Goal: Navigation & Orientation: Find specific page/section

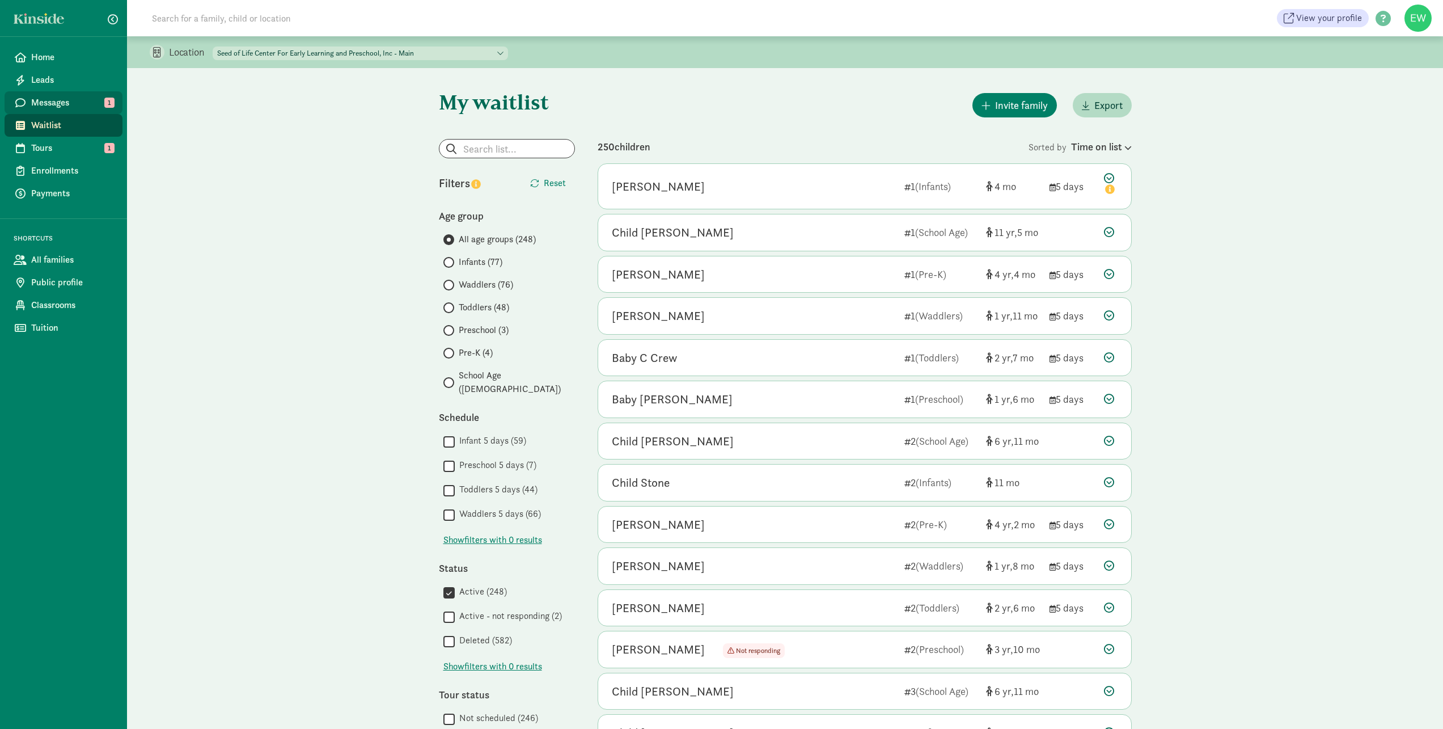
click at [66, 104] on span "Messages" at bounding box center [72, 103] width 82 height 14
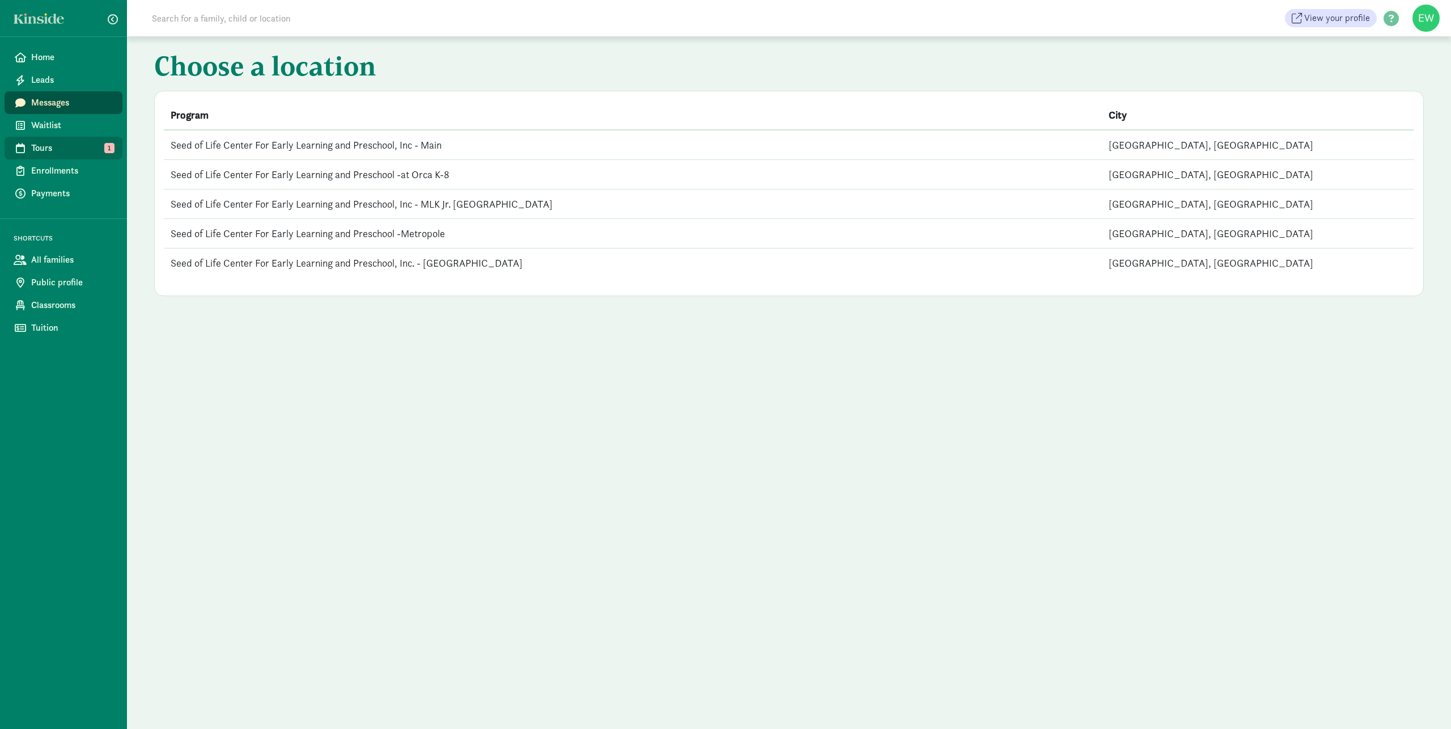
click at [77, 149] on span "Tours" at bounding box center [72, 148] width 82 height 14
click at [412, 203] on td "Seed of Life Center For Early Learning and Preschool -Metropole" at bounding box center [633, 203] width 938 height 29
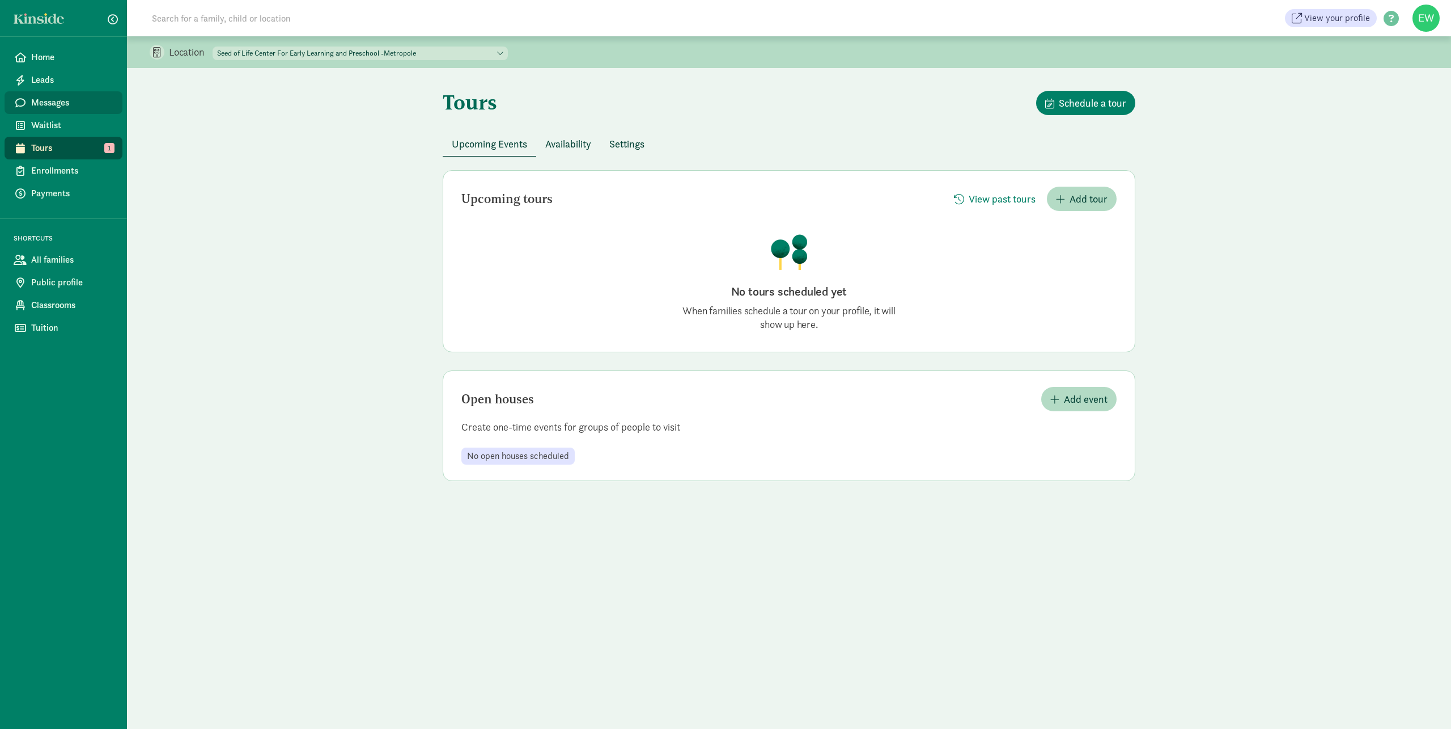
click at [40, 102] on span "Messages" at bounding box center [72, 103] width 82 height 14
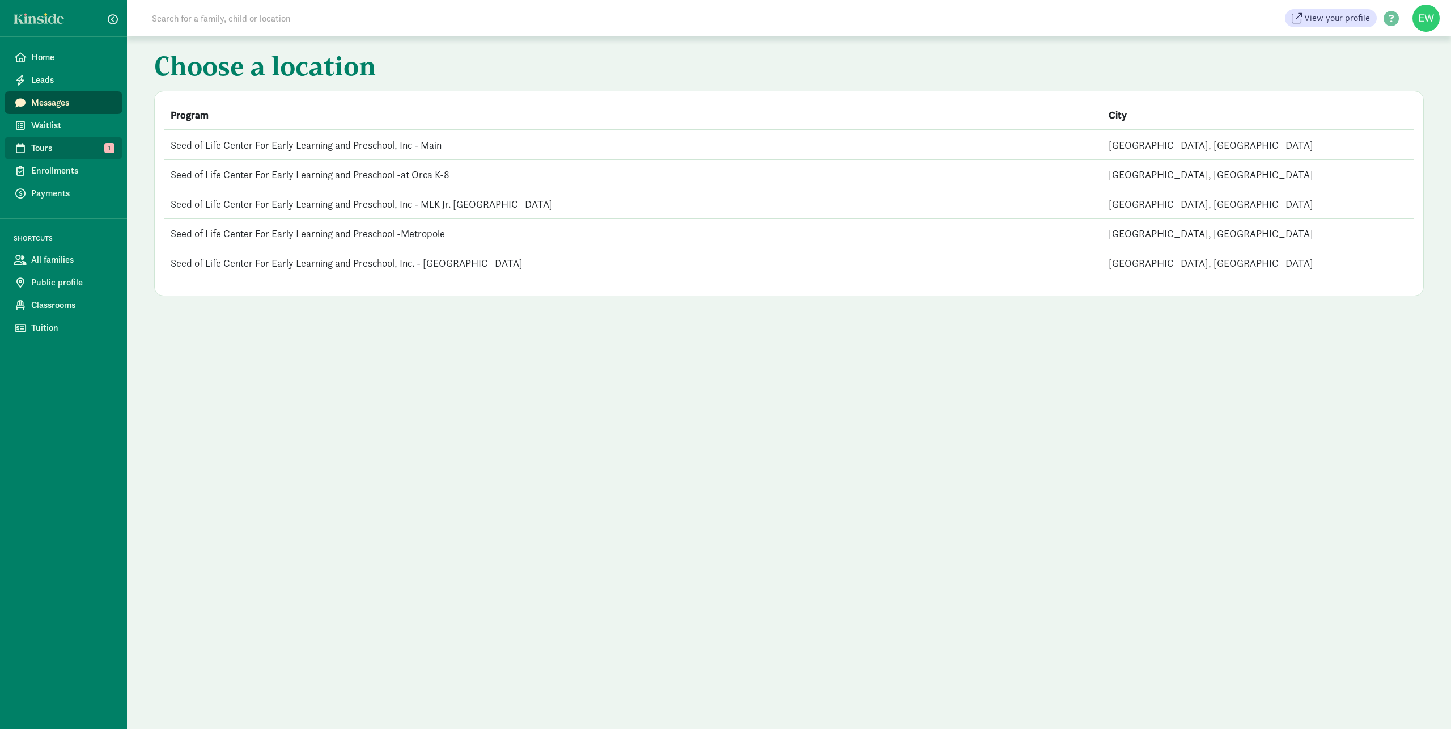
click at [29, 147] on link "Tours 1" at bounding box center [64, 148] width 118 height 23
